Goal: Connect with others: Connect with others

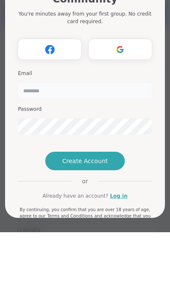
type input "**********"
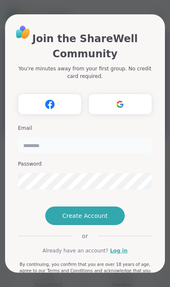
click at [95, 142] on input "email" at bounding box center [85, 145] width 134 height 17
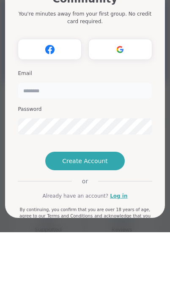
type input "**********"
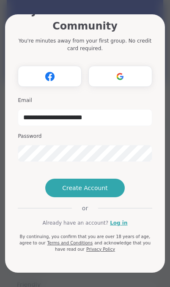
scroll to position [57, 0]
click at [120, 226] on link "Log in" at bounding box center [118, 223] width 17 height 8
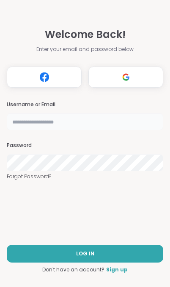
click at [109, 116] on input "text" at bounding box center [85, 122] width 156 height 17
type input "**********"
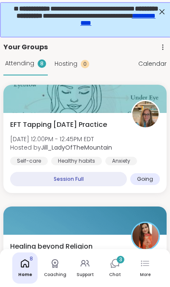
click at [123, 271] on link "Chat 3" at bounding box center [114, 268] width 25 height 31
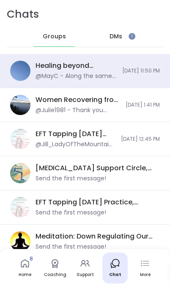
click at [120, 33] on span "DMs" at bounding box center [115, 36] width 13 height 8
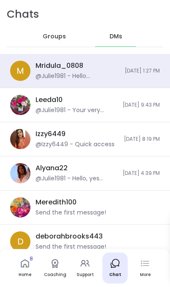
click at [23, 268] on icon at bounding box center [25, 264] width 10 height 10
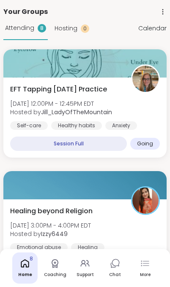
click at [83, 273] on div "Support" at bounding box center [84, 275] width 17 height 6
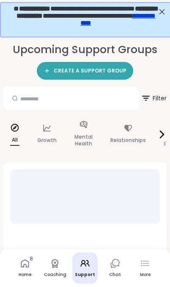
click at [155, 258] on div "More" at bounding box center [144, 268] width 25 height 31
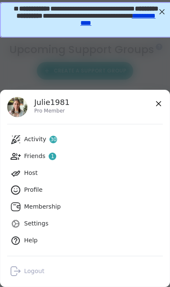
click at [35, 155] on div "Friends 1" at bounding box center [40, 156] width 32 height 8
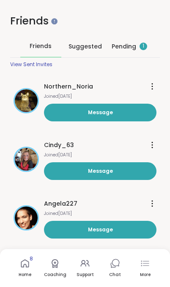
click at [127, 51] on div "Pending 1" at bounding box center [128, 46] width 41 height 22
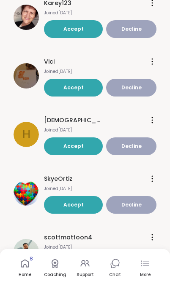
scroll to position [307, 0]
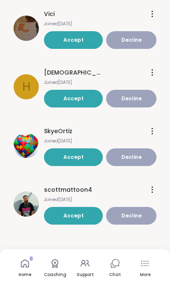
click at [24, 202] on img at bounding box center [26, 204] width 25 height 25
